Goal: Task Accomplishment & Management: Use online tool/utility

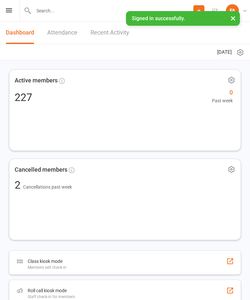
click at [16, 7] on div "Prospect Member Non-attending contact Class / event Appointment Grading event T…" at bounding box center [125, 11] width 250 height 22
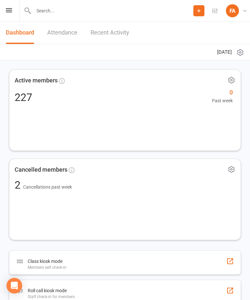
click at [6, 7] on div "Prospect Member Non-attending contact Class / event Appointment Grading event T…" at bounding box center [125, 11] width 250 height 22
click at [10, 12] on icon at bounding box center [9, 10] width 6 height 4
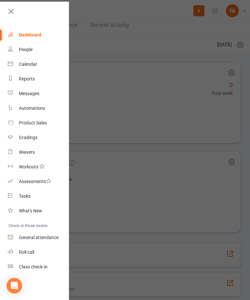
scroll to position [7, 0]
click at [37, 247] on link "Roll call" at bounding box center [39, 252] width 62 height 15
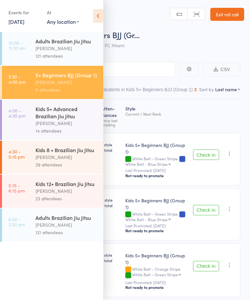
scroll to position [1, 0]
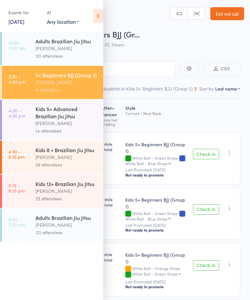
click at [100, 20] on icon at bounding box center [98, 16] width 10 height 14
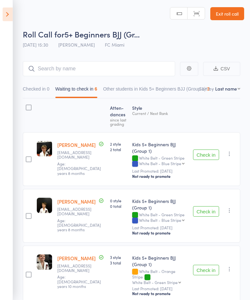
click at [207, 209] on button "Check in" at bounding box center [206, 211] width 26 height 10
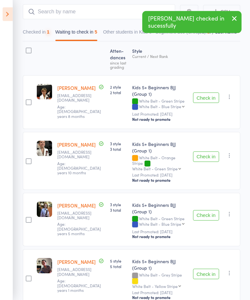
scroll to position [59, 0]
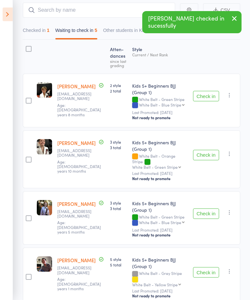
click at [209, 209] on button "Check in" at bounding box center [206, 214] width 26 height 10
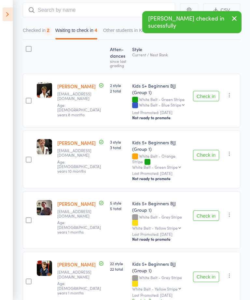
click at [211, 211] on button "Check in" at bounding box center [206, 216] width 26 height 10
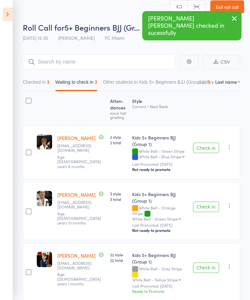
click at [206, 254] on div "Check in Check in Promote Send message Add Note Add Task Add Flag Remove Mark a…" at bounding box center [216, 272] width 50 height 58
click at [211, 263] on button "Check in" at bounding box center [206, 268] width 26 height 10
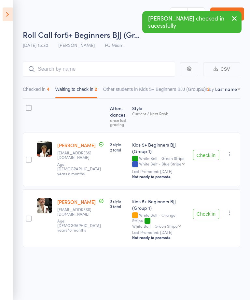
scroll to position [0, 0]
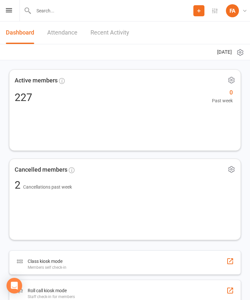
click at [10, 9] on icon at bounding box center [9, 10] width 6 height 4
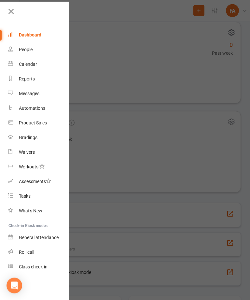
scroll to position [49, 0]
click at [31, 249] on link "Roll call" at bounding box center [39, 252] width 62 height 15
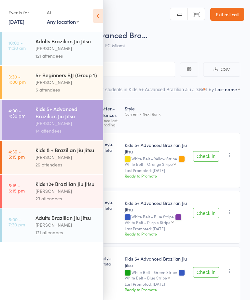
click at [100, 18] on icon at bounding box center [98, 16] width 10 height 14
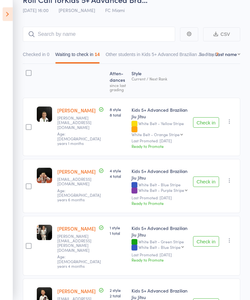
click at [213, 178] on button "Check in" at bounding box center [206, 182] width 26 height 10
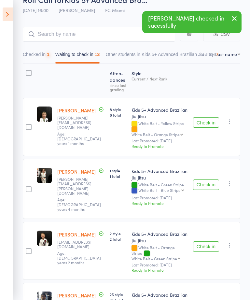
click at [217, 180] on button "Check in" at bounding box center [206, 185] width 26 height 10
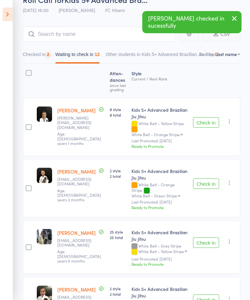
click at [219, 180] on button "Check in" at bounding box center [206, 184] width 26 height 10
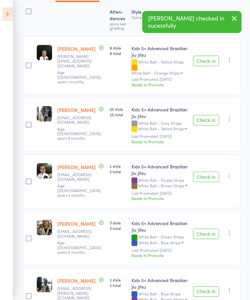
click at [217, 172] on button "Check in" at bounding box center [206, 177] width 26 height 10
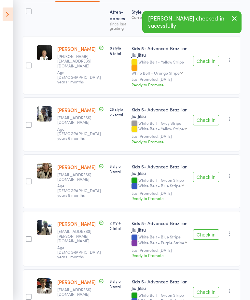
click at [218, 173] on button "Check in" at bounding box center [206, 177] width 26 height 10
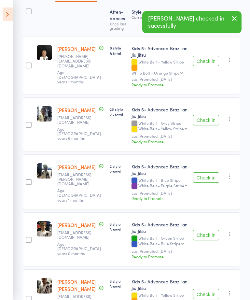
click at [214, 230] on button "Check in" at bounding box center [206, 235] width 26 height 10
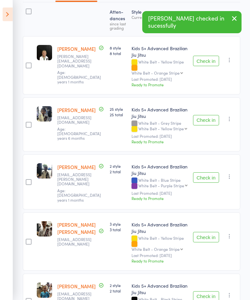
click at [214, 219] on div "Check in Check in Promote Send message Add Note Add Task Add Flag Remove Mark a…" at bounding box center [216, 242] width 50 height 58
click at [214, 232] on button "Check in" at bounding box center [206, 237] width 26 height 10
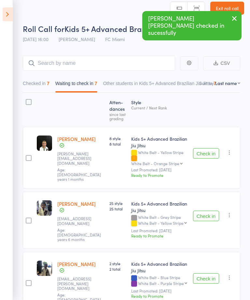
scroll to position [0, 0]
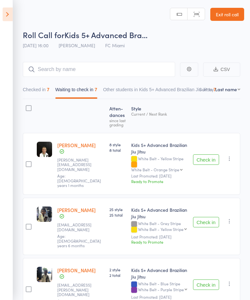
click at [122, 82] on div "Checked in 7 Waiting to check in 7 Other students in Kids 5+ Advanced Brazilian…" at bounding box center [132, 88] width 218 height 22
click at [134, 72] on input "search" at bounding box center [99, 69] width 153 height 15
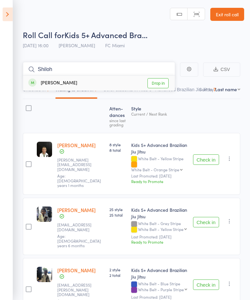
type input "Shiloh"
click at [166, 83] on link "Drop in" at bounding box center [158, 83] width 21 height 10
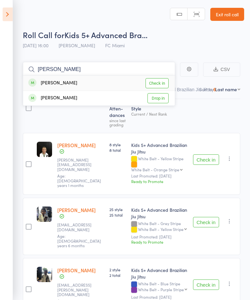
type input "[PERSON_NAME]"
click at [165, 81] on link "Check in" at bounding box center [157, 83] width 23 height 10
